Goal: Task Accomplishment & Management: Manage account settings

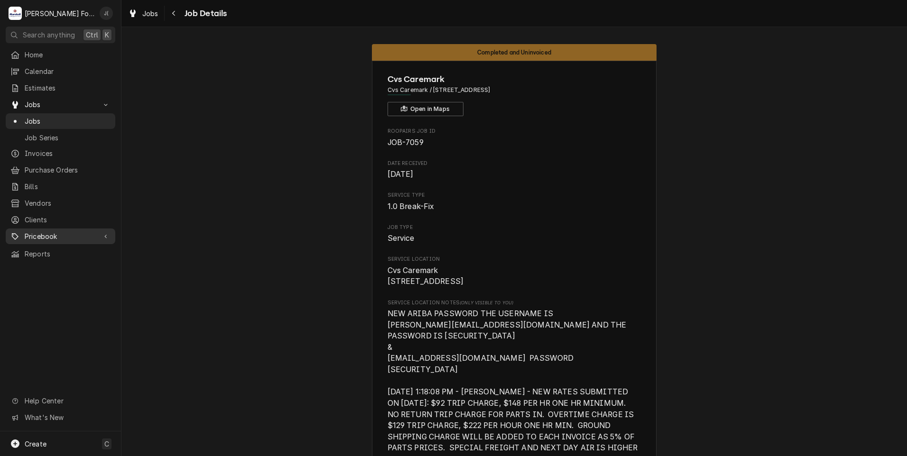
click at [57, 235] on span "Pricebook" at bounding box center [61, 236] width 72 height 10
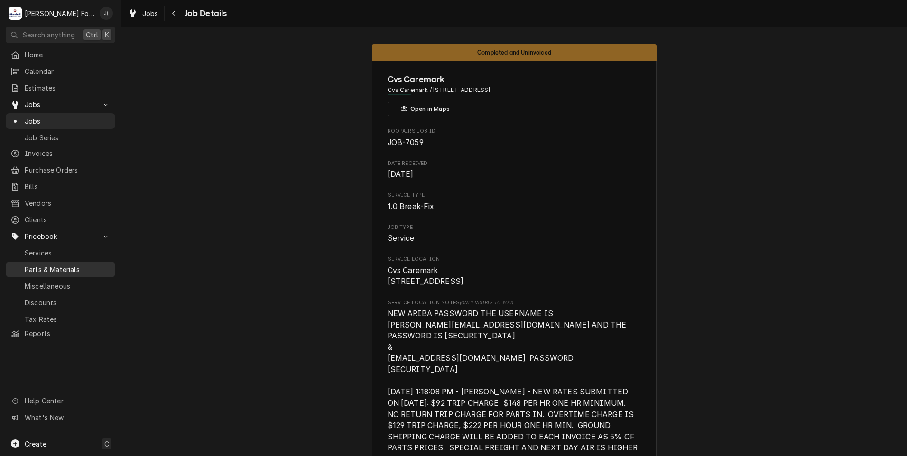
click at [65, 265] on span "Parts & Materials" at bounding box center [68, 270] width 86 height 10
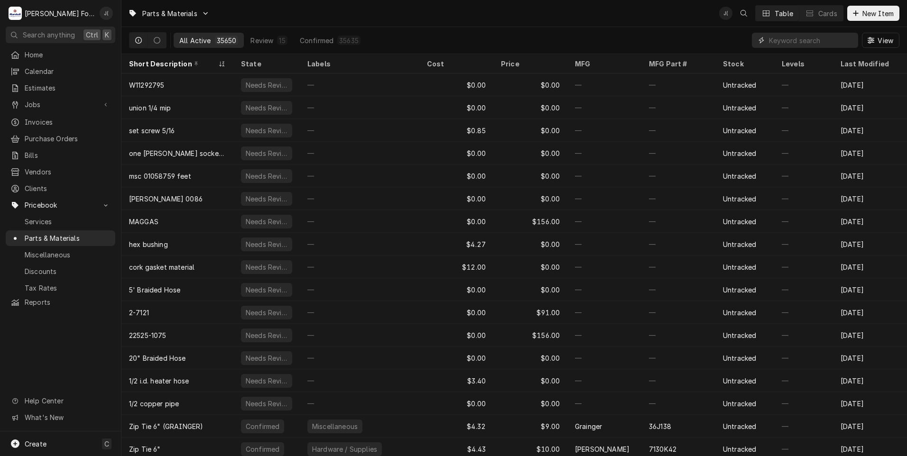
click at [785, 43] on input "Dynamic Content Wrapper" at bounding box center [811, 40] width 84 height 15
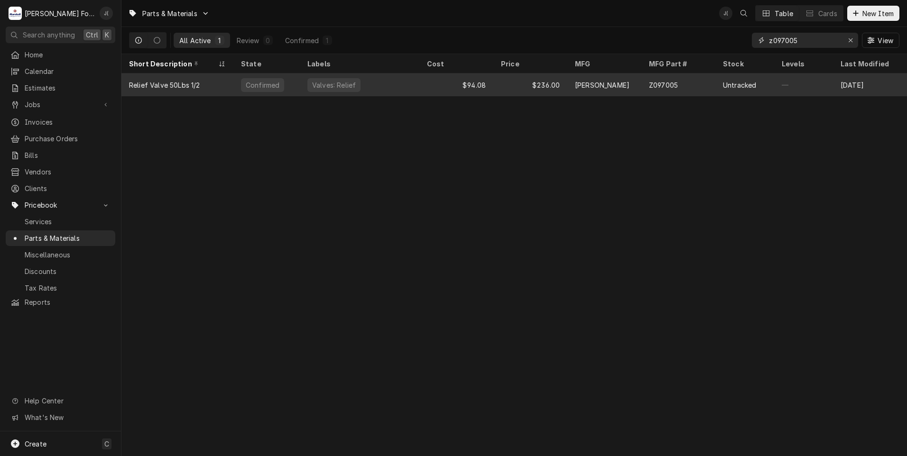
type input "z097005"
click at [420, 87] on div "$94.08" at bounding box center [456, 85] width 74 height 23
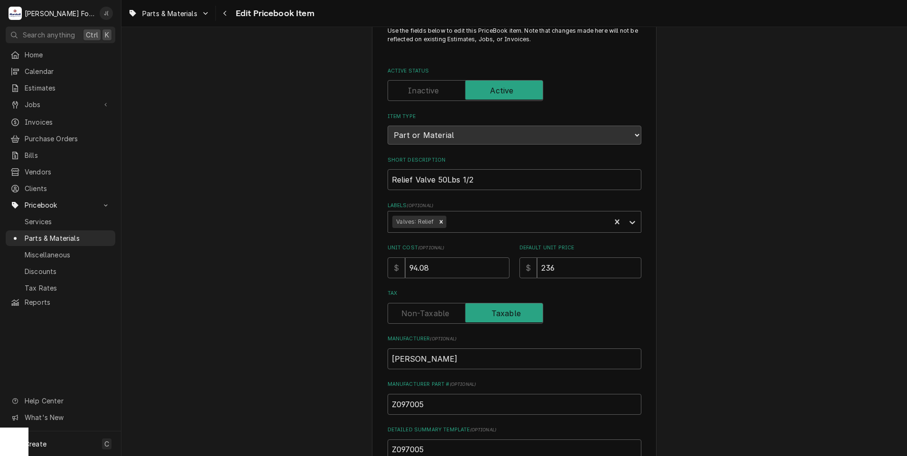
scroll to position [95, 0]
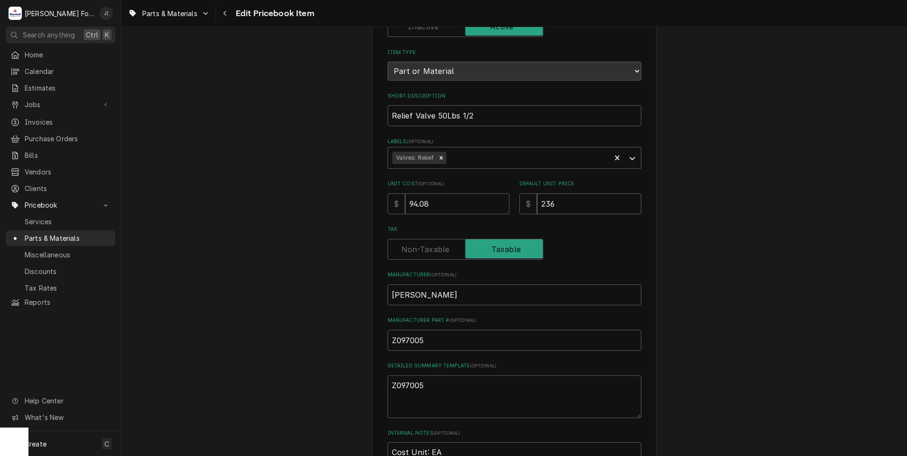
drag, startPoint x: 568, startPoint y: 202, endPoint x: 382, endPoint y: 200, distance: 185.9
click at [430, 205] on div "Unit Cost ( optional ) $ 94.08 Default Unit Price $ 236" at bounding box center [515, 197] width 254 height 34
type textarea "x"
type input "2"
type textarea "x"
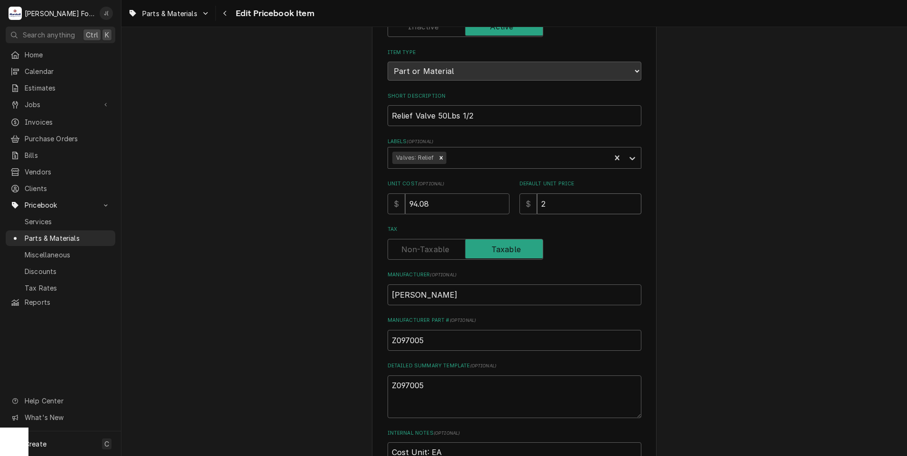
type input "24"
type textarea "x"
type input "249"
type textarea "x"
type input "249.0"
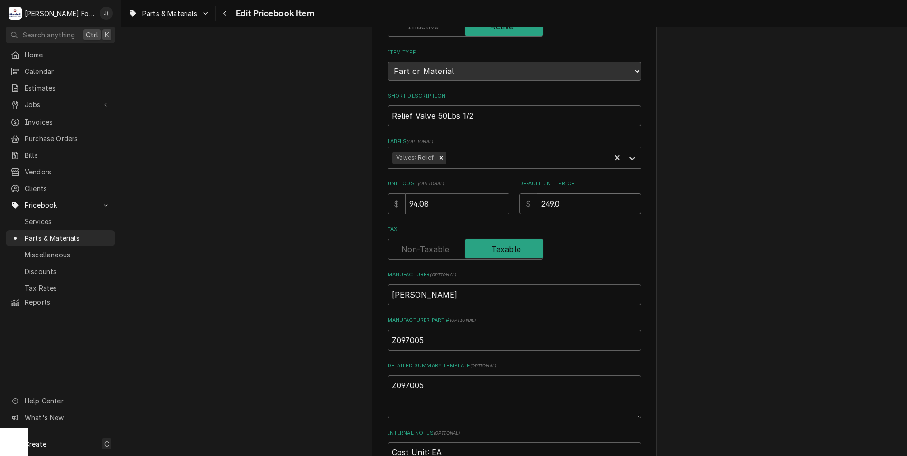
type textarea "x"
type input "249.00"
click at [359, 202] on div "Use the fields below to edit this PriceBook item. Note that changes made here w…" at bounding box center [513, 276] width 785 height 668
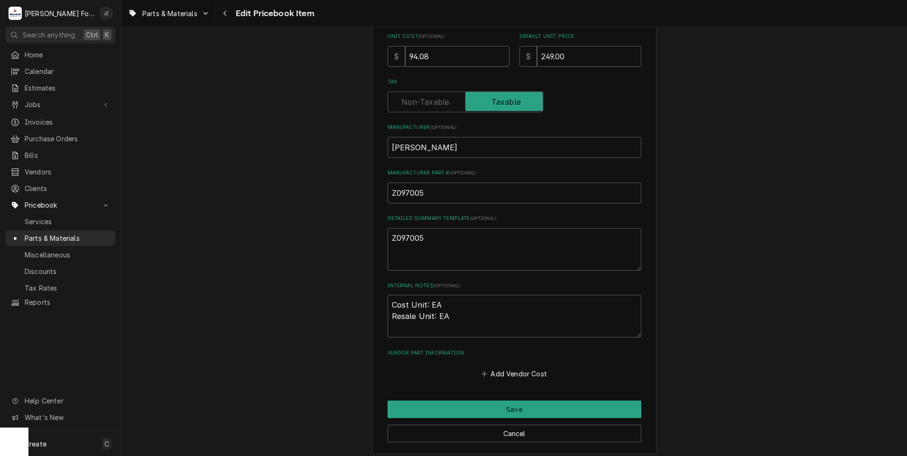
scroll to position [292, 0]
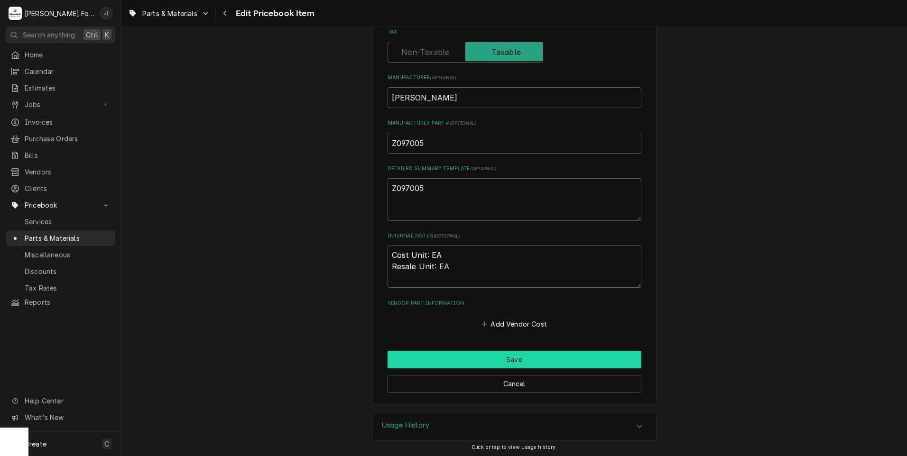
click at [428, 355] on button "Save" at bounding box center [515, 360] width 254 height 18
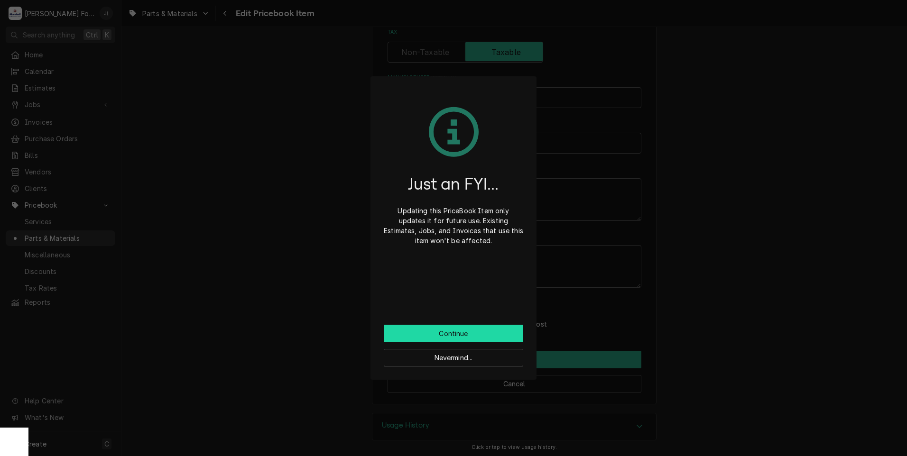
click at [408, 341] on button "Continue" at bounding box center [453, 334] width 139 height 18
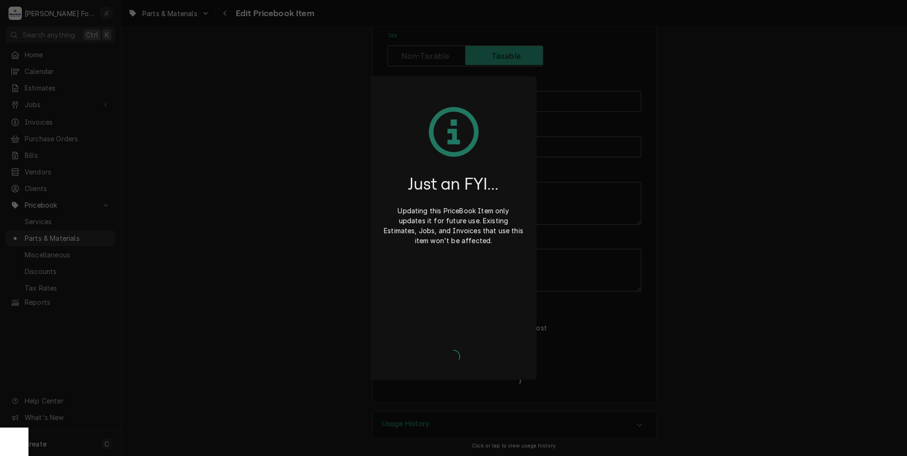
scroll to position [287, 0]
type textarea "x"
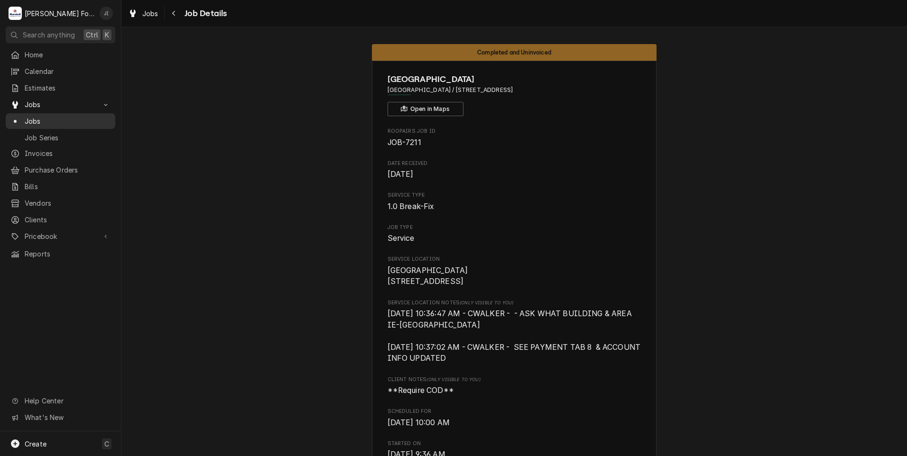
click at [49, 120] on span "Jobs" at bounding box center [68, 121] width 86 height 10
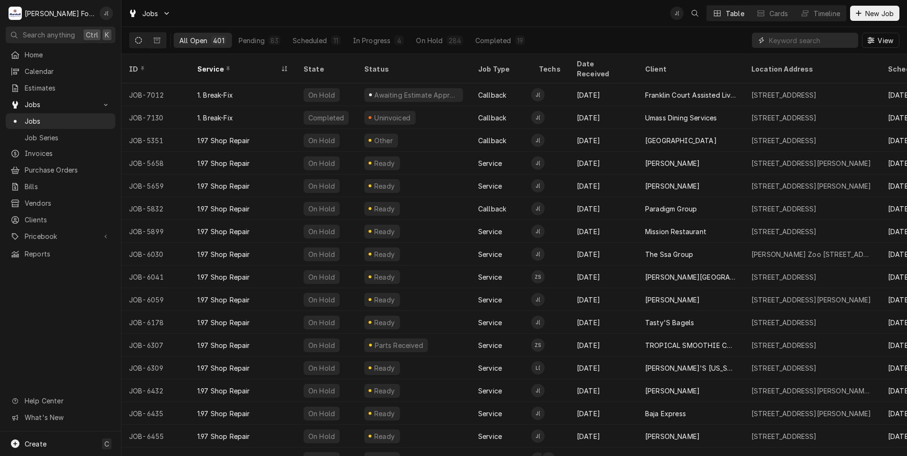
click at [811, 42] on input "Dynamic Content Wrapper" at bounding box center [811, 40] width 84 height 15
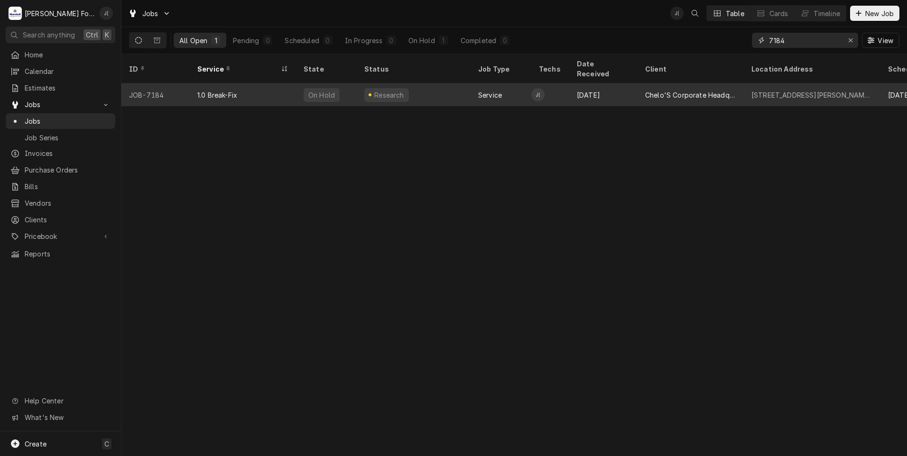
type input "7184"
click at [267, 91] on div "1.0 Break-Fix" at bounding box center [243, 94] width 106 height 23
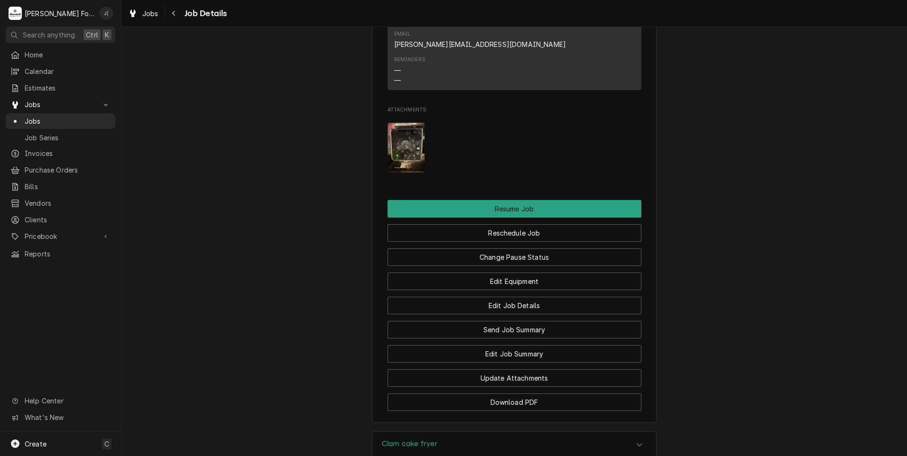
scroll to position [1091, 0]
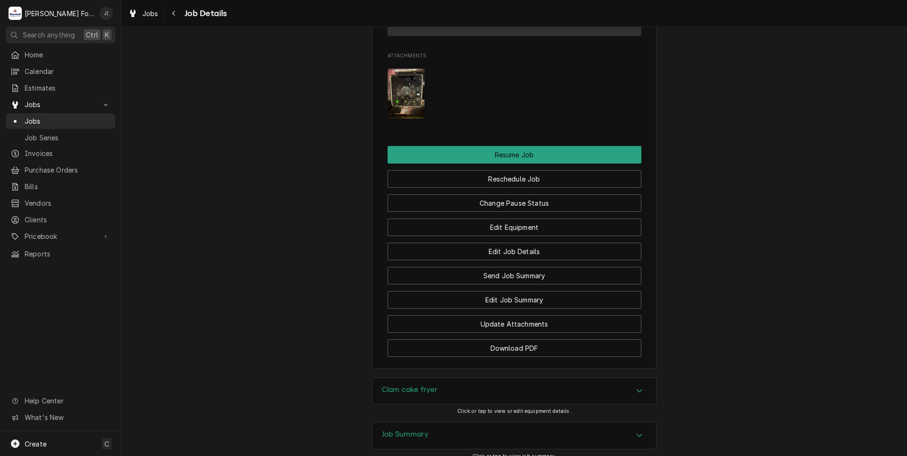
click at [399, 423] on div "Job Summary" at bounding box center [514, 436] width 284 height 27
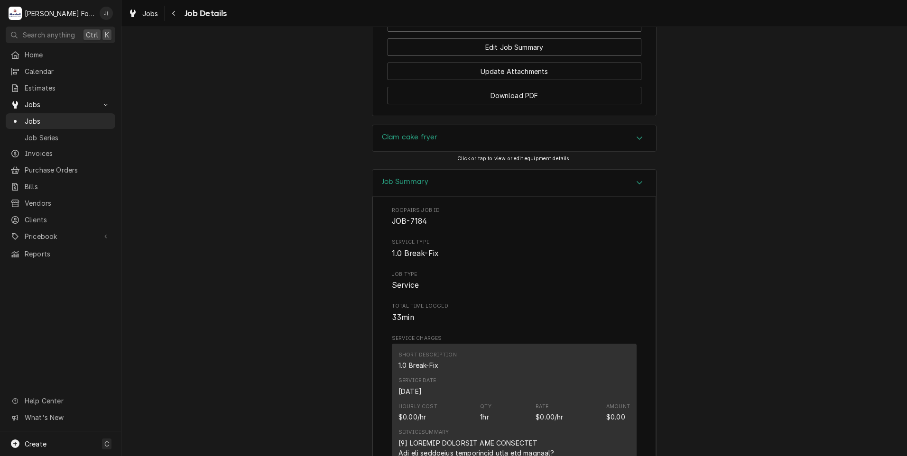
scroll to position [1342, 0]
click at [443, 127] on div "Clam cake fryer" at bounding box center [514, 140] width 284 height 27
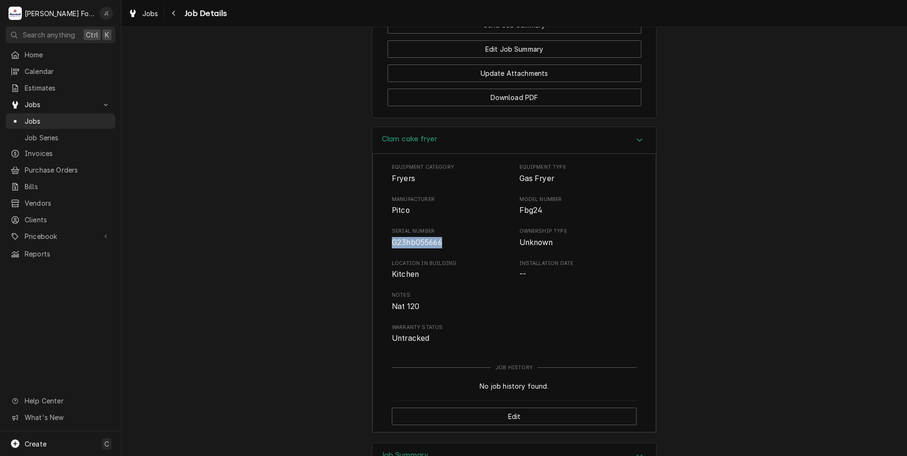
drag, startPoint x: 436, startPoint y: 177, endPoint x: 388, endPoint y: 175, distance: 48.0
click at [392, 238] on span "G23hb055666" at bounding box center [417, 242] width 50 height 9
copy span "G23hb055666"
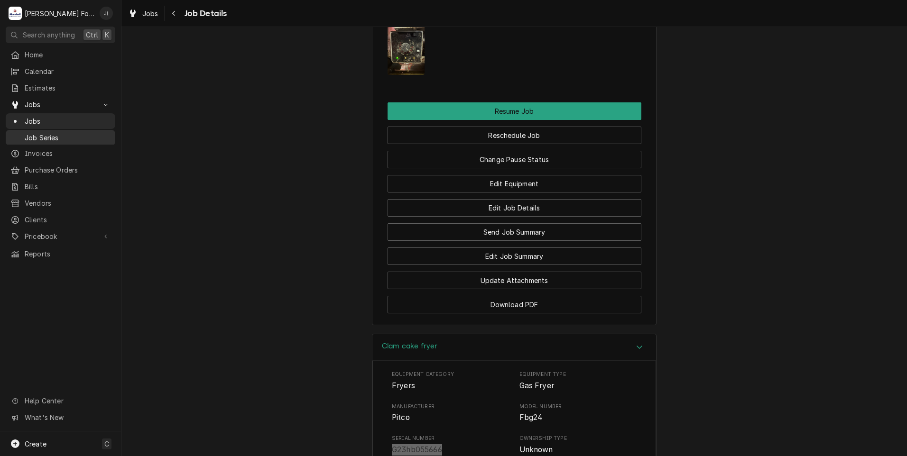
scroll to position [1186, 0]
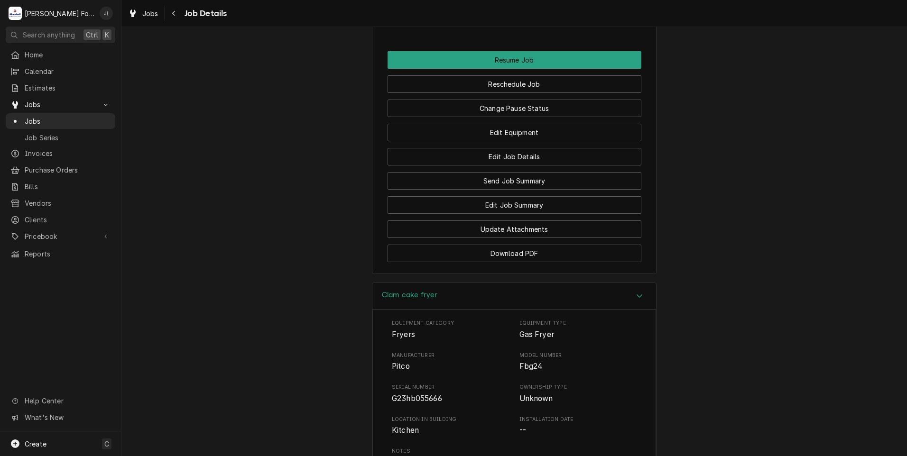
click at [537, 362] on span "Fbg24" at bounding box center [530, 366] width 23 height 9
drag, startPoint x: 537, startPoint y: 301, endPoint x: 527, endPoint y: 303, distance: 10.6
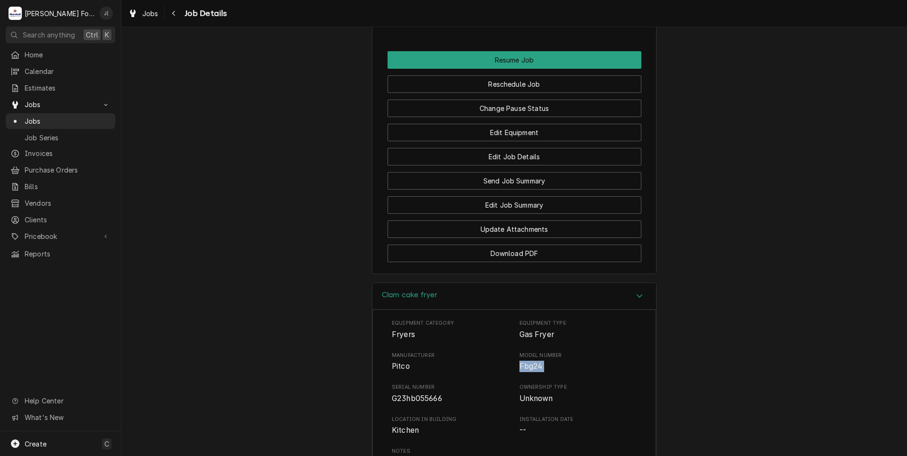
copy span "Fbg24"
